Goal: Task Accomplishment & Management: Complete application form

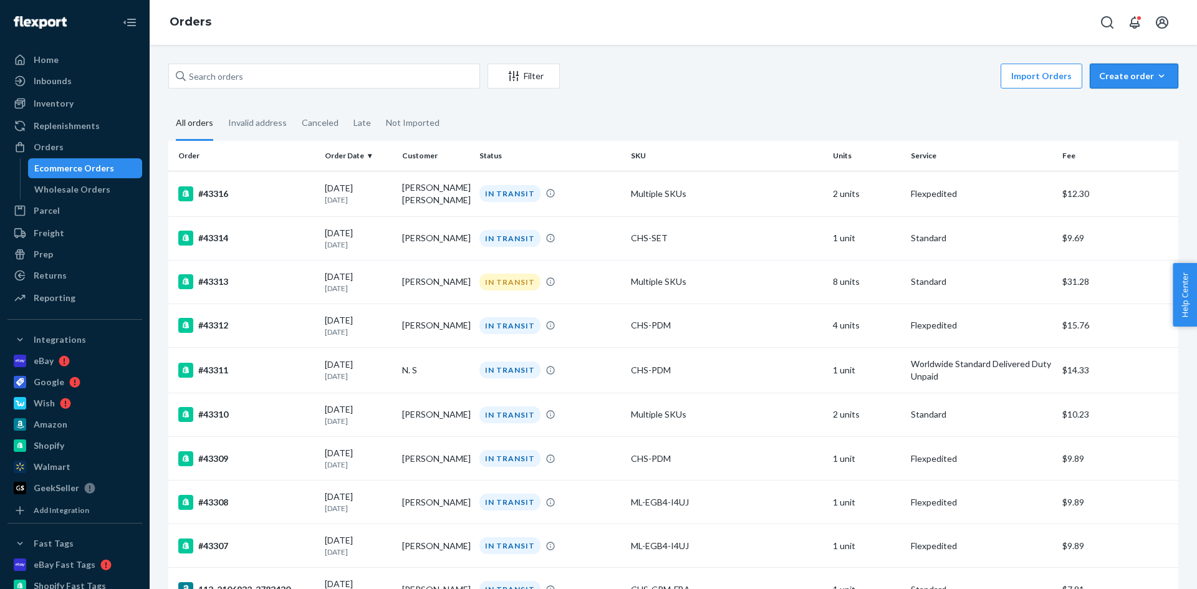
click at [1129, 75] on div "Create order" at bounding box center [1134, 76] width 70 height 12
click at [1129, 104] on span "Ecommerce order" at bounding box center [1141, 106] width 77 height 9
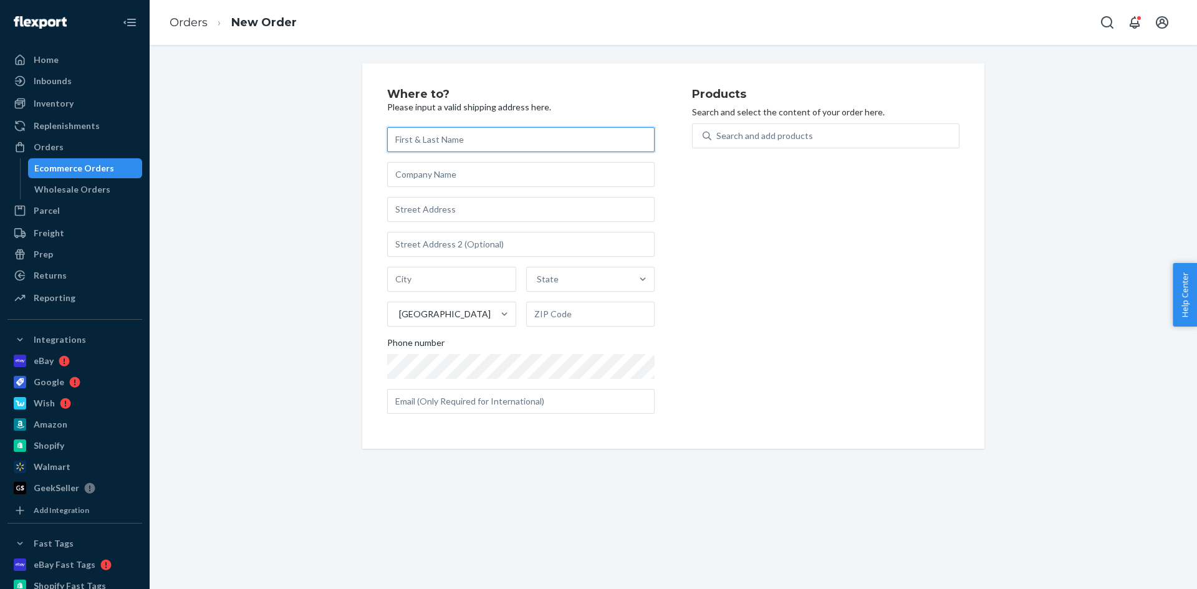
click at [412, 136] on input "text" at bounding box center [521, 139] width 268 height 25
paste input "Sabeenamol [PERSON_NAME]"
type input "Sabeenamol [PERSON_NAME]"
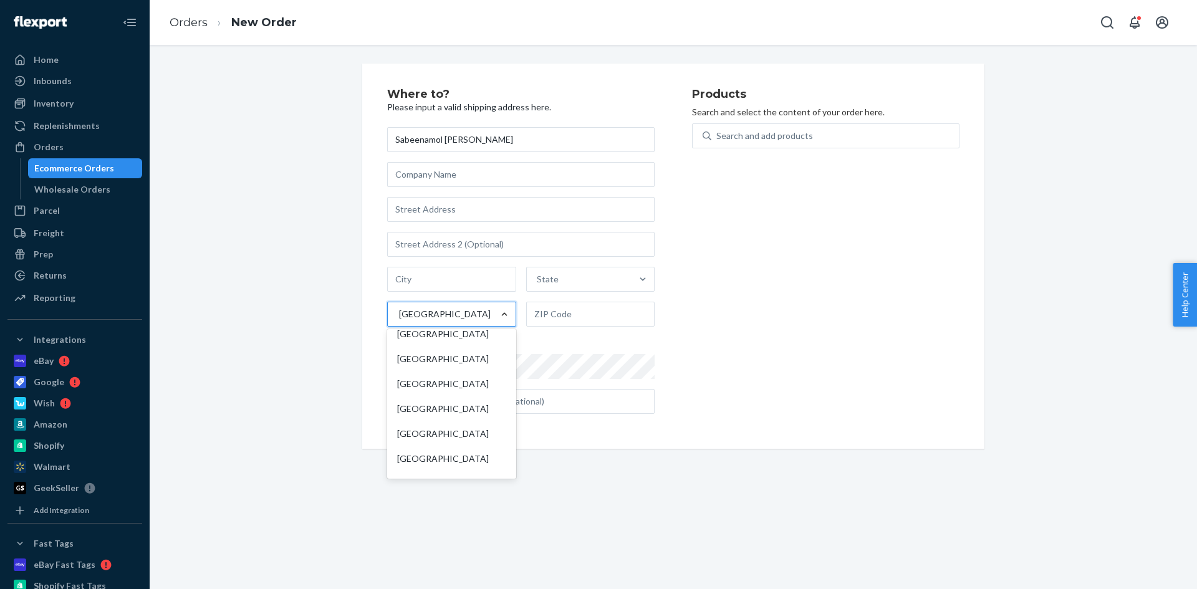
scroll to position [5723, 0]
click at [458, 447] on div "[GEOGRAPHIC_DATA]" at bounding box center [452, 459] width 124 height 25
click at [399, 321] on input "option [GEOGRAPHIC_DATA] focused, 228 of 241. 241 results available. Use Up and…" at bounding box center [398, 314] width 1 height 12
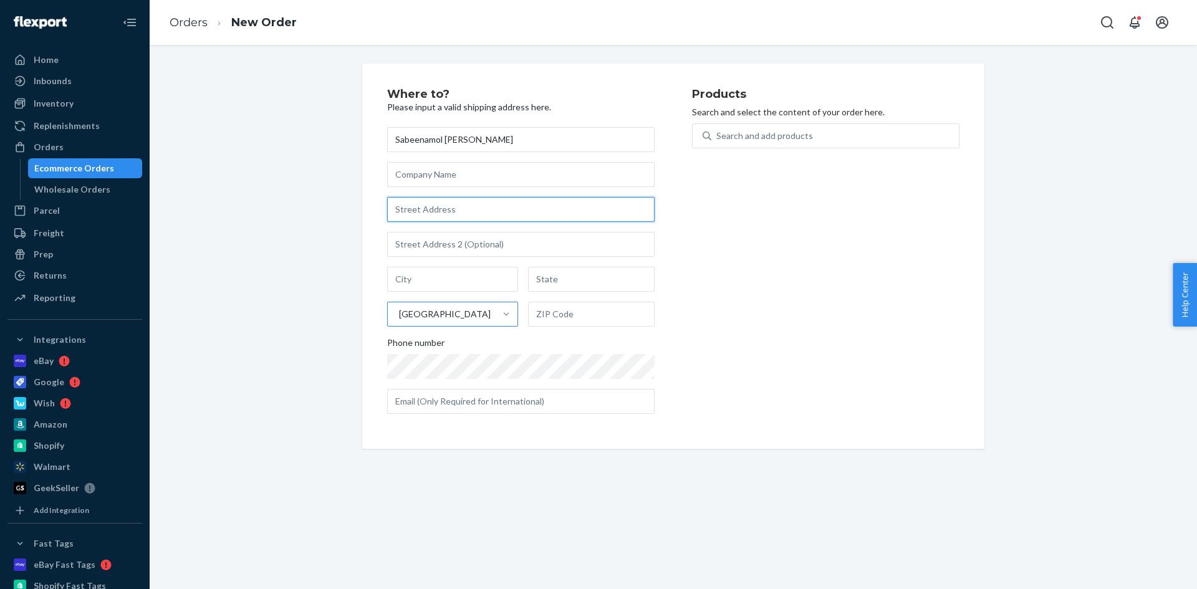
click at [433, 201] on input "text" at bounding box center [521, 209] width 268 height 25
paste input "[STREET_ADDRESS]"
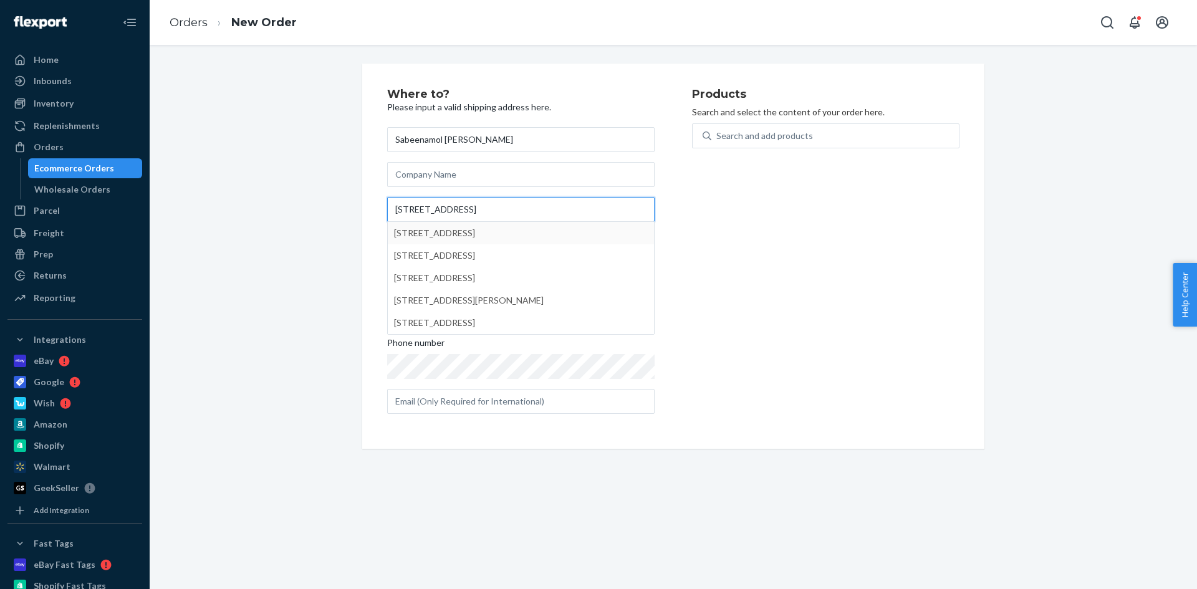
type input "[STREET_ADDRESS]"
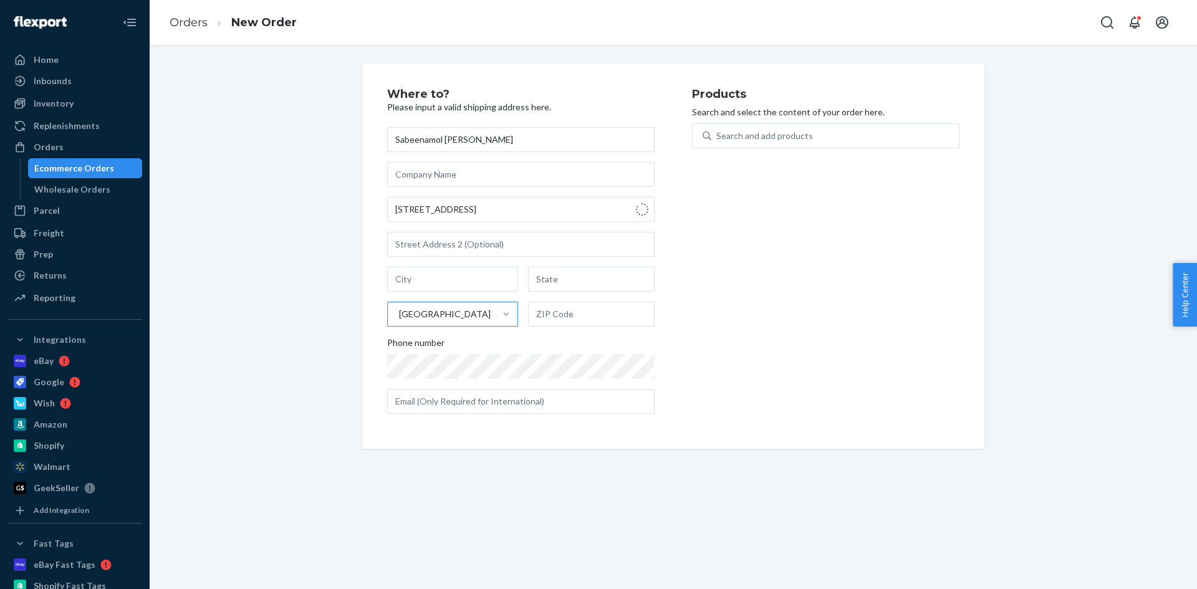
type input "[GEOGRAPHIC_DATA]"
type input "ST4 6PX"
type input "[STREET_ADDRESS]"
type input "[GEOGRAPHIC_DATA]"
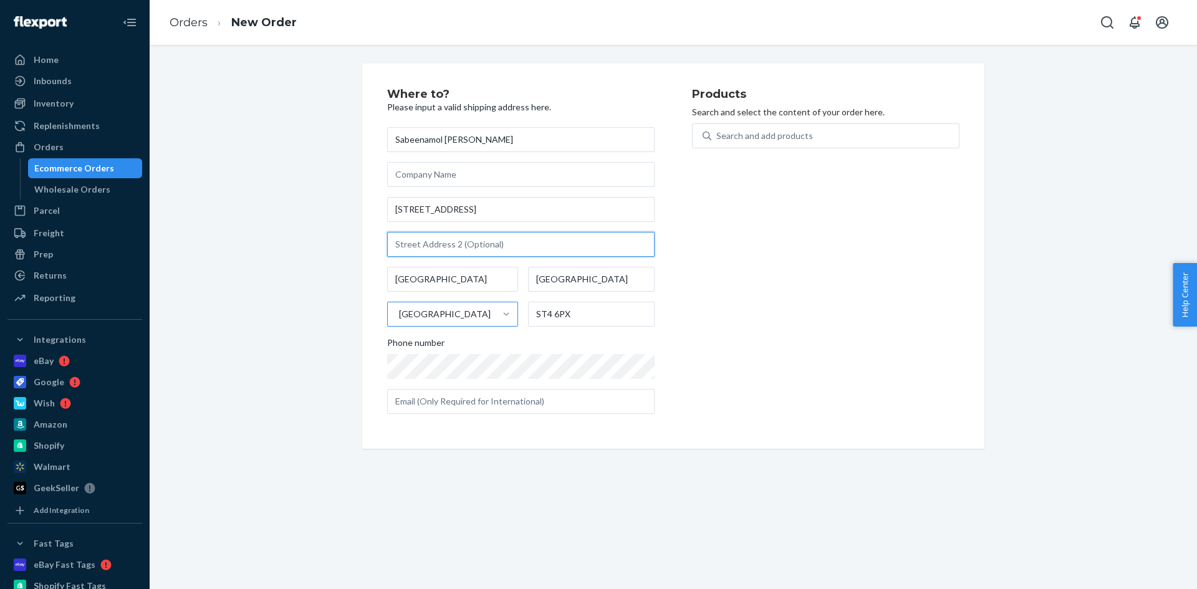
click at [465, 249] on input "text" at bounding box center [521, 244] width 268 height 25
click at [395, 244] on input "text" at bounding box center [521, 244] width 268 height 25
paste input "[GEOGRAPHIC_DATA]"
type input "[GEOGRAPHIC_DATA]"
click at [466, 283] on input "[GEOGRAPHIC_DATA]" at bounding box center [452, 279] width 131 height 25
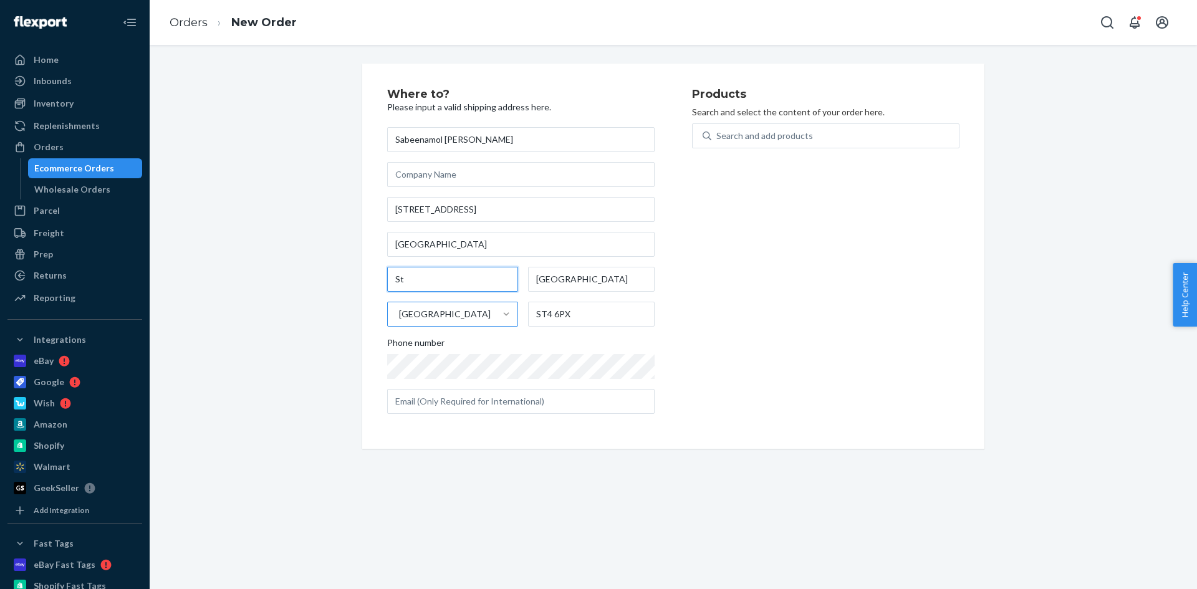
type input "S"
type input "[GEOGRAPHIC_DATA]"
click at [452, 408] on input "text" at bounding box center [521, 401] width 268 height 25
type input "[EMAIL_ADDRESS][DOMAIN_NAME]"
click at [810, 141] on div "Search and add products" at bounding box center [836, 136] width 248 height 22
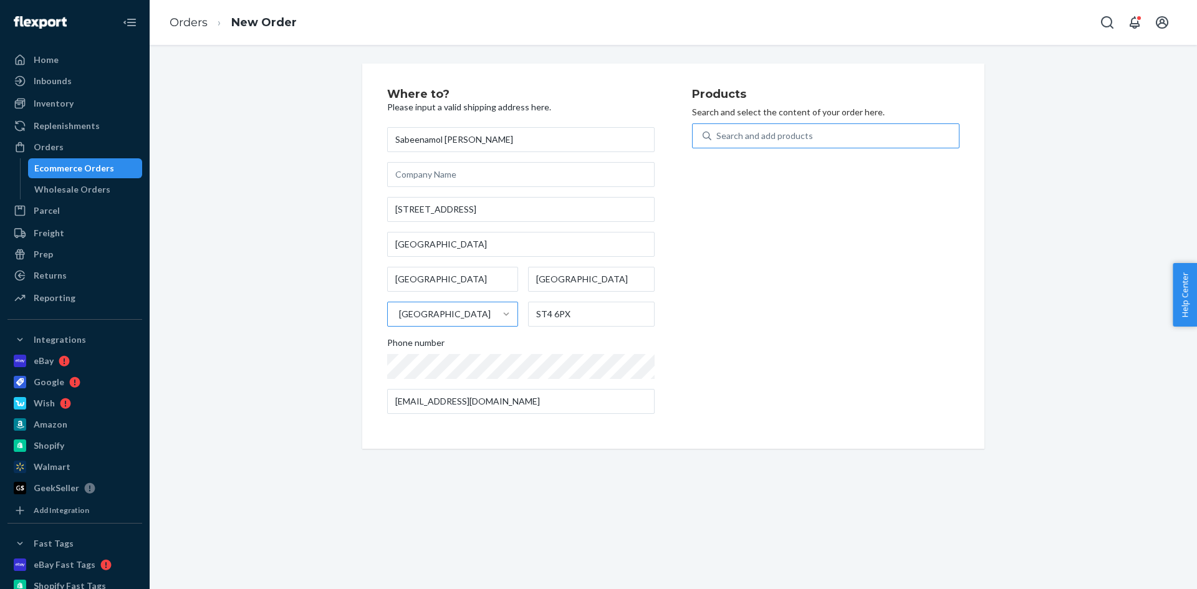
click at [718, 141] on input "Search and add products" at bounding box center [717, 136] width 1 height 12
click at [753, 145] on div "Search and add products" at bounding box center [836, 136] width 248 height 22
click at [718, 142] on input "0 results available. Use Up and Down to choose options, press Enter to select t…" at bounding box center [717, 136] width 1 height 12
type input "original"
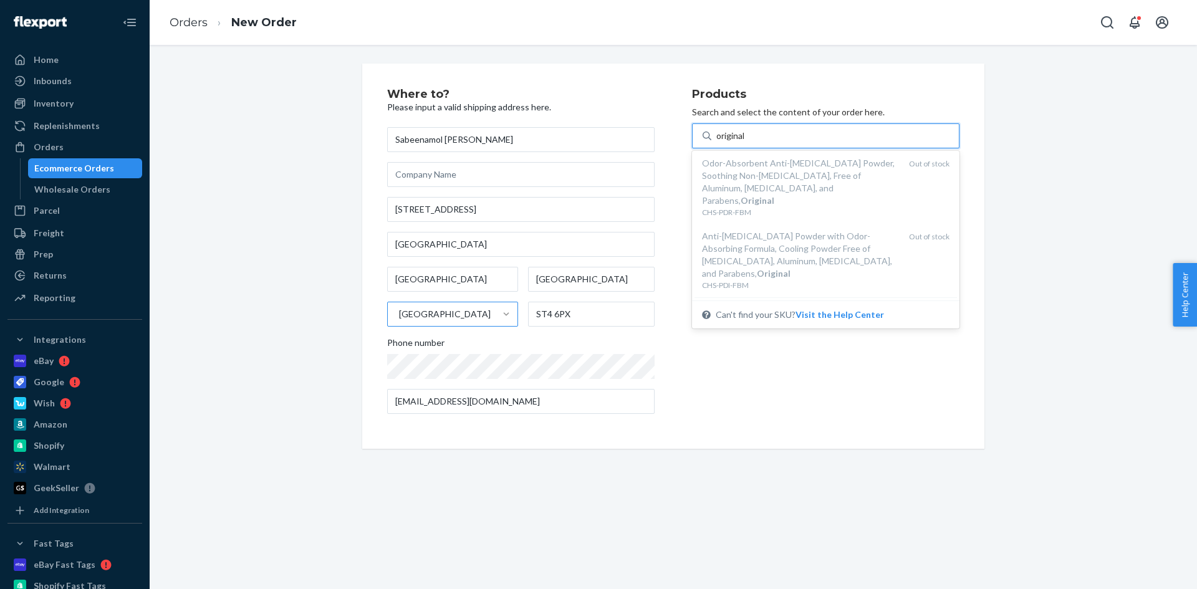
scroll to position [0, 0]
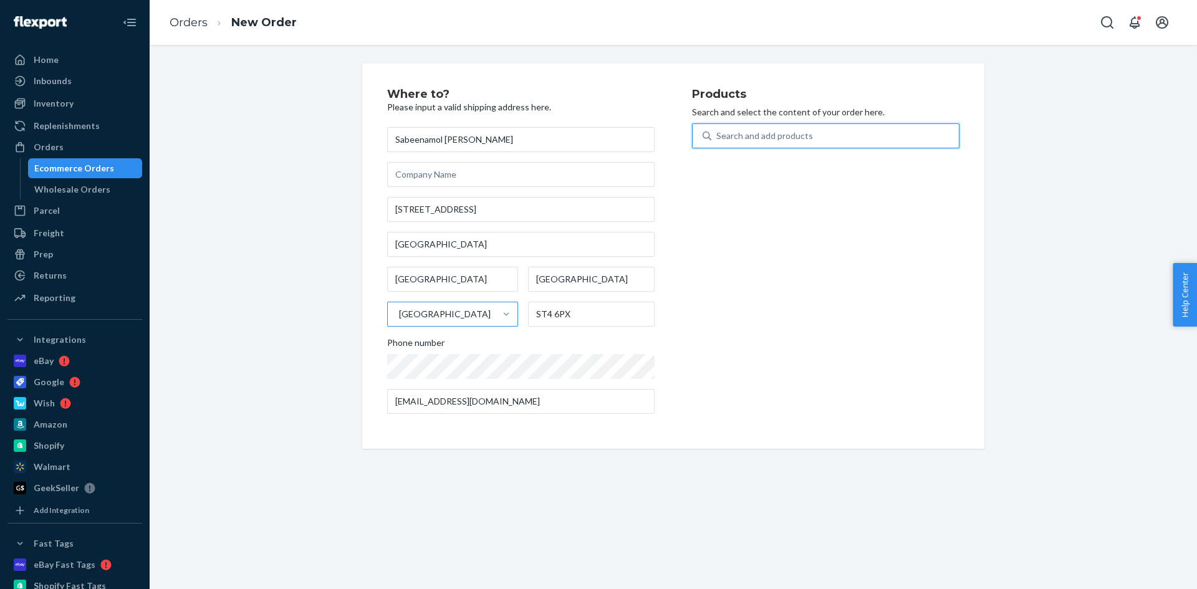
drag, startPoint x: 765, startPoint y: 132, endPoint x: 685, endPoint y: 127, distance: 80.6
click at [685, 127] on div "Where to? Please input a valid shipping address here. Sabeenamol [PERSON_NAME] …" at bounding box center [673, 257] width 573 height 336
type input "r"
type input "fresh"
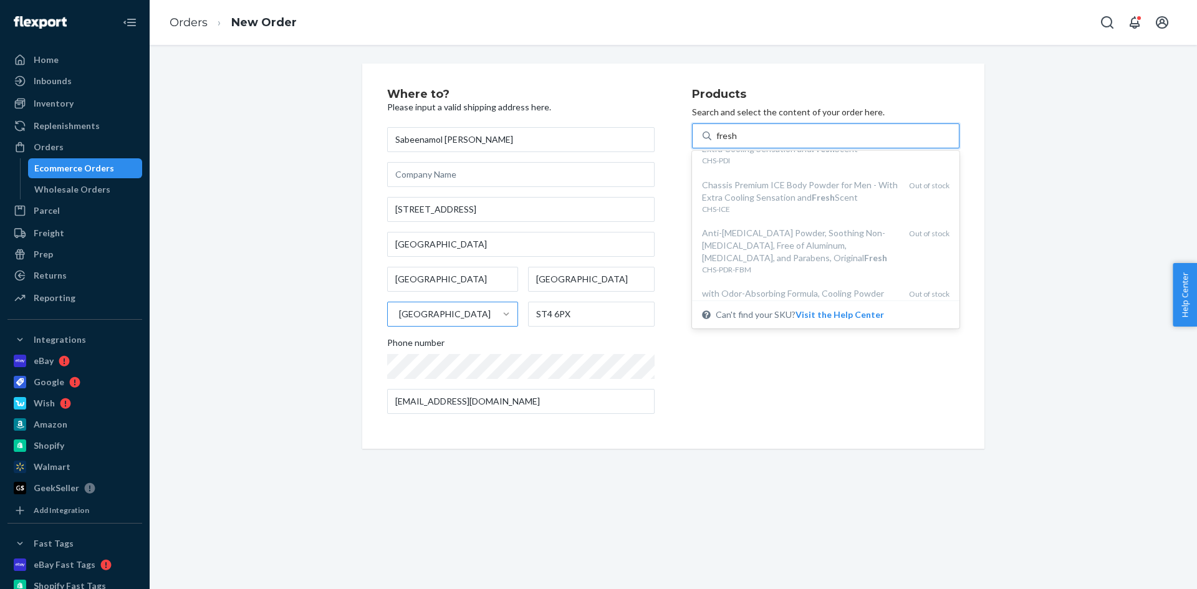
scroll to position [278, 0]
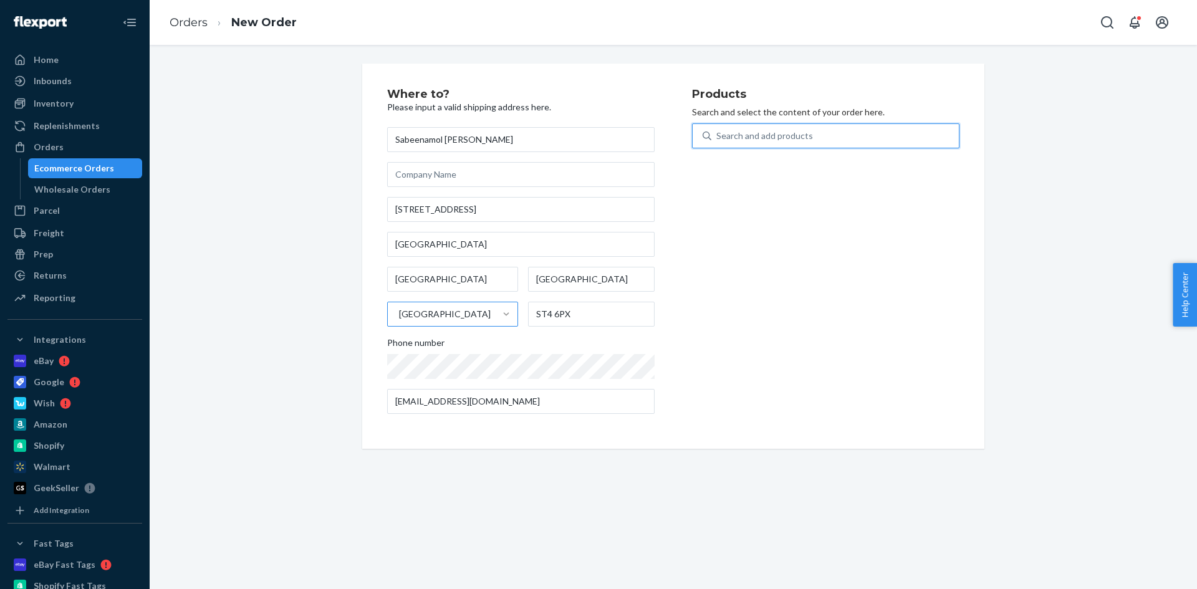
click at [757, 126] on div "Search and add products" at bounding box center [836, 136] width 248 height 22
click at [718, 130] on input "0 results available. Select is focused ,type to refine list, press Down to open…" at bounding box center [717, 136] width 1 height 12
click at [757, 126] on div "Search and add products" at bounding box center [836, 136] width 248 height 22
click at [718, 130] on input "0 results available. Select is focused ,type to refine list, press Down to open…" at bounding box center [717, 136] width 1 height 12
type input "powder"
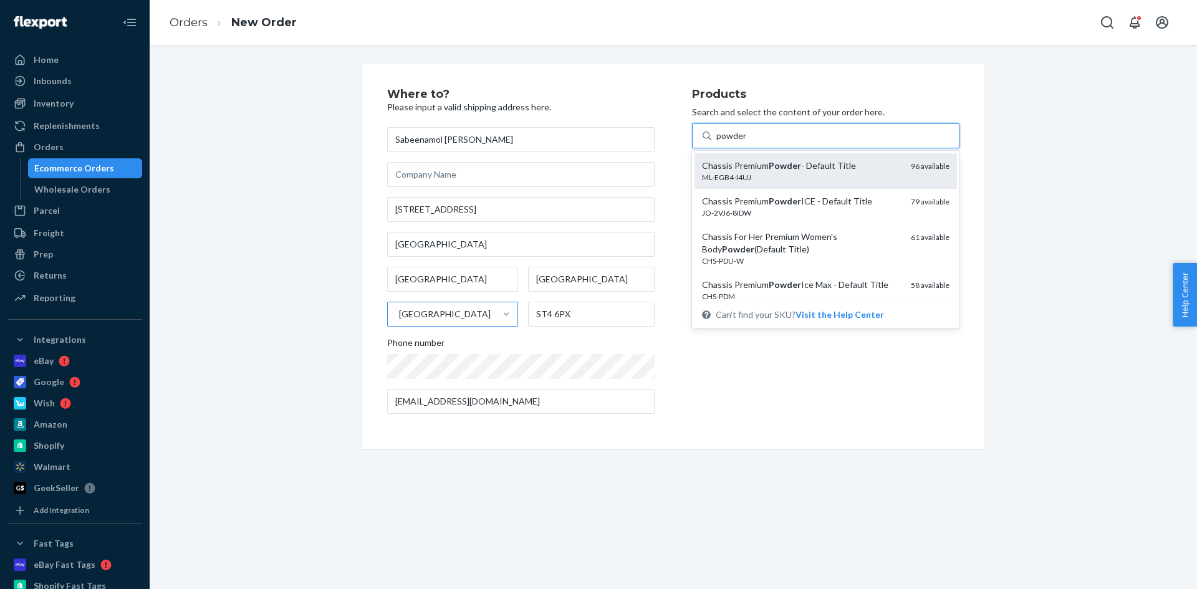
click at [767, 173] on div "ML-EGB4-I4UJ" at bounding box center [801, 177] width 199 height 11
click at [747, 142] on input "powder" at bounding box center [732, 136] width 31 height 12
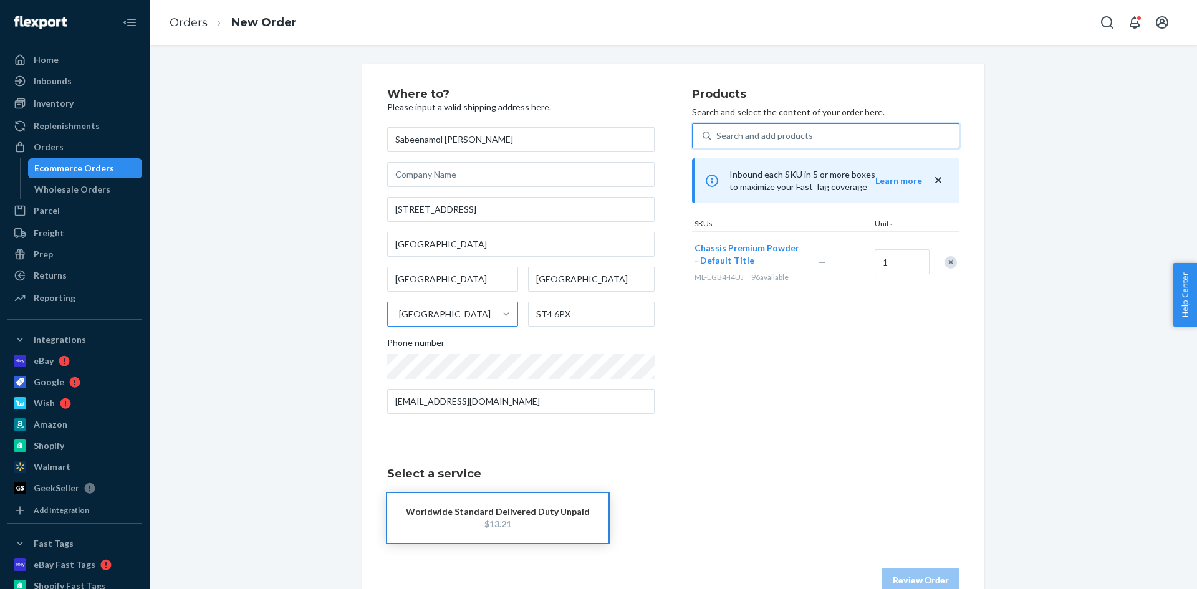
click at [526, 511] on div "Worldwide Standard Delivered Duty Unpaid" at bounding box center [498, 512] width 184 height 12
click at [901, 576] on button "Review Order" at bounding box center [920, 580] width 77 height 25
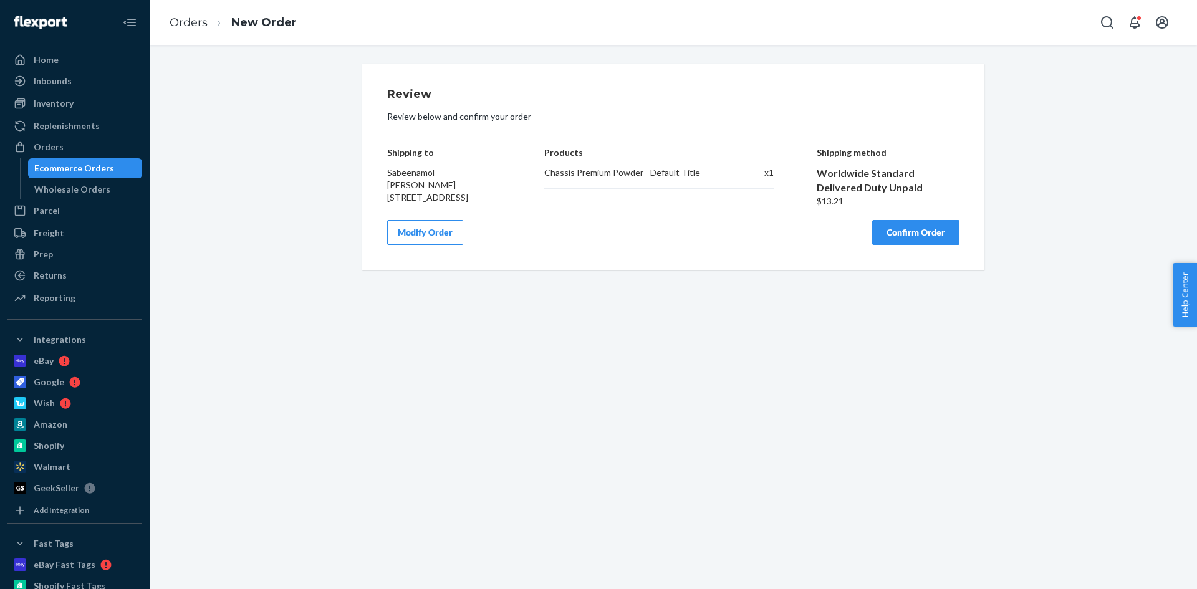
click at [439, 245] on button "Modify Order" at bounding box center [425, 232] width 76 height 25
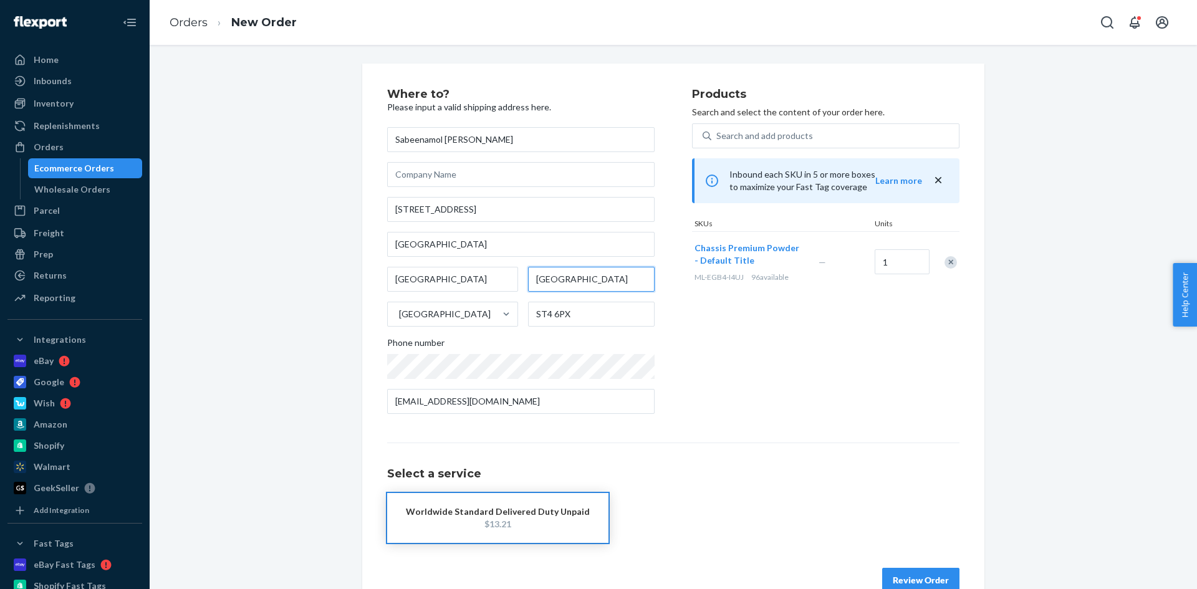
click at [596, 283] on input "[GEOGRAPHIC_DATA]" at bounding box center [591, 279] width 127 height 25
type input "E"
type input "[GEOGRAPHIC_DATA]"
click at [934, 579] on button "Review Order" at bounding box center [920, 580] width 77 height 25
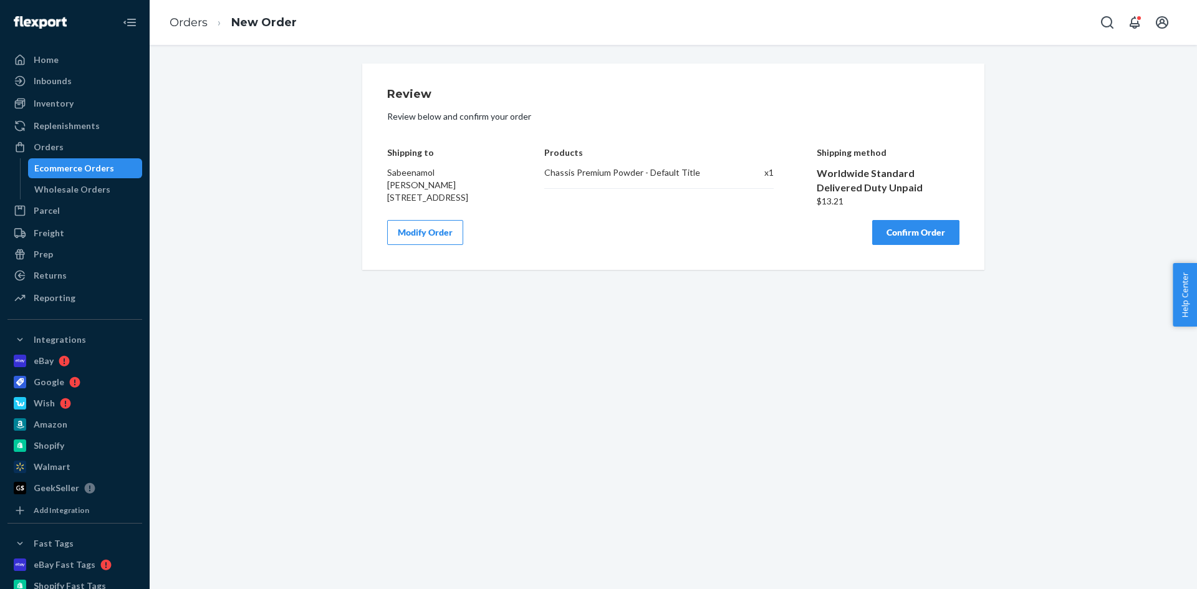
click at [937, 245] on button "Confirm Order" at bounding box center [915, 232] width 87 height 25
